Goal: Task Accomplishment & Management: Manage account settings

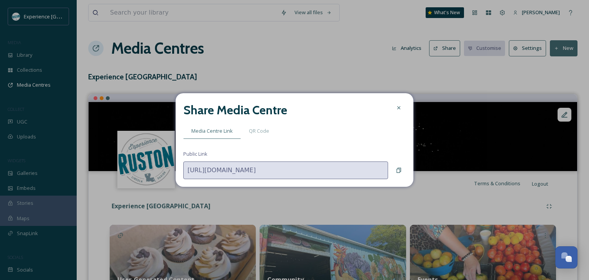
click at [400, 109] on icon at bounding box center [399, 108] width 6 height 6
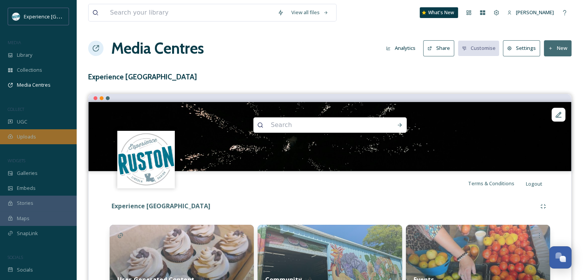
click at [37, 138] on div "Uploads" at bounding box center [38, 136] width 77 height 15
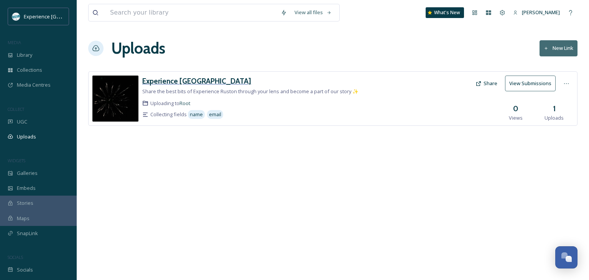
click at [172, 82] on h3 "Experience [GEOGRAPHIC_DATA]" at bounding box center [196, 80] width 109 height 9
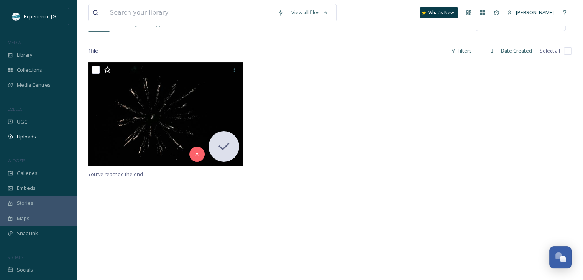
scroll to position [38, 0]
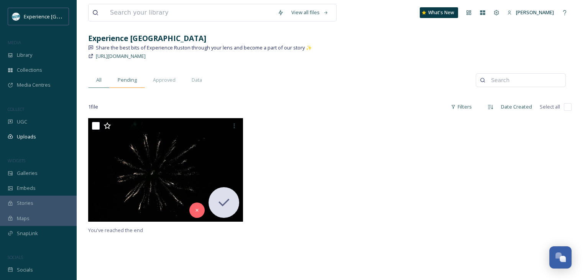
click at [127, 82] on span "Pending" at bounding box center [127, 79] width 19 height 7
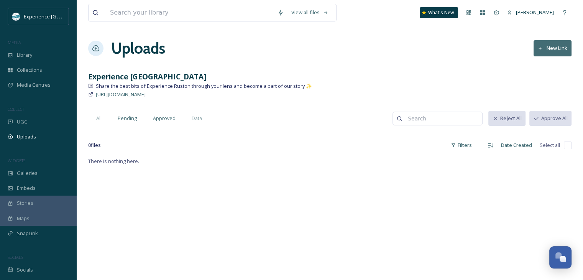
click at [156, 119] on span "Approved" at bounding box center [164, 118] width 23 height 7
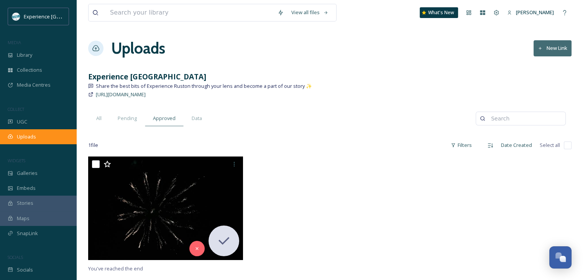
click at [23, 135] on span "Uploads" at bounding box center [26, 136] width 19 height 7
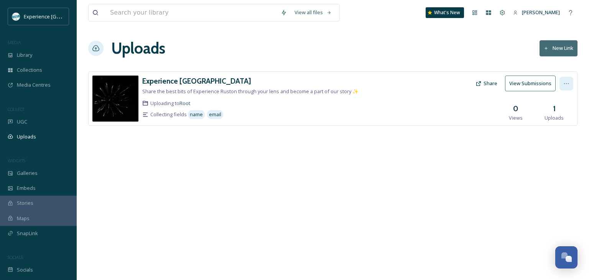
click at [563, 84] on icon at bounding box center [566, 83] width 6 height 6
click at [343, 160] on div "View all files What's New [PERSON_NAME] Uploads New Link Experience Ruston Shar…" at bounding box center [333, 140] width 512 height 280
click at [480, 84] on icon at bounding box center [478, 83] width 6 height 6
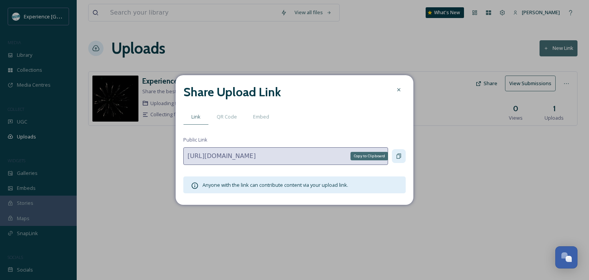
click at [400, 154] on icon at bounding box center [399, 156] width 6 height 6
